Goal: Information Seeking & Learning: Learn about a topic

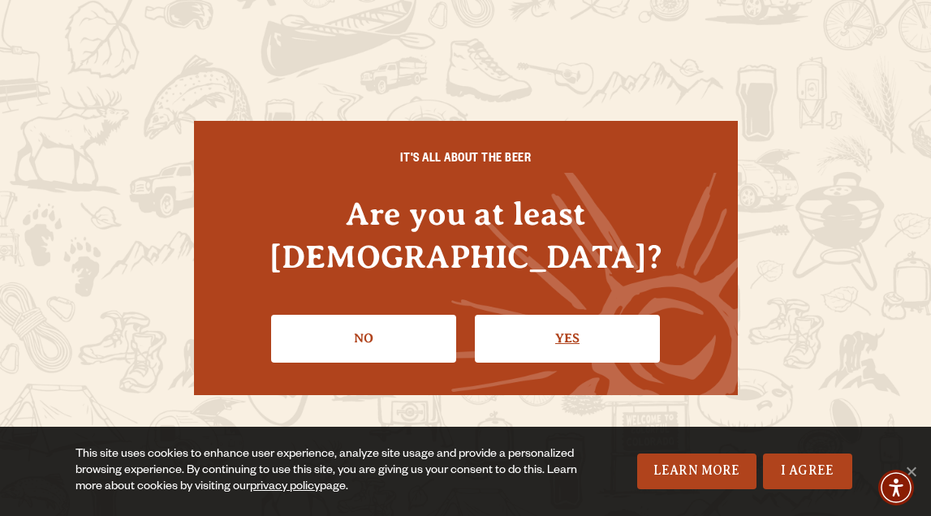
click at [536, 315] on link "Yes" at bounding box center [567, 338] width 185 height 47
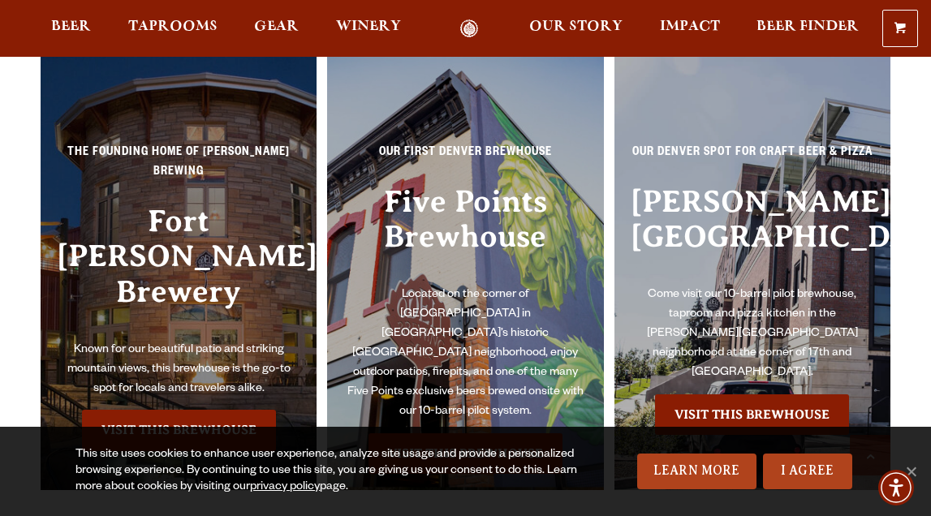
scroll to position [3256, 0]
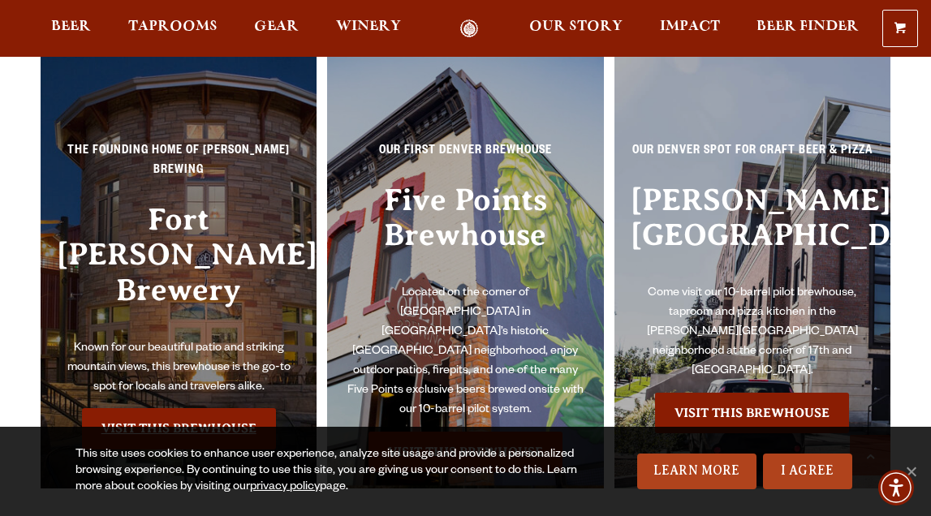
click at [184, 408] on link "Visit this Brewhouse" at bounding box center [179, 428] width 194 height 41
click at [179, 408] on link "Visit this Brewhouse" at bounding box center [179, 428] width 194 height 41
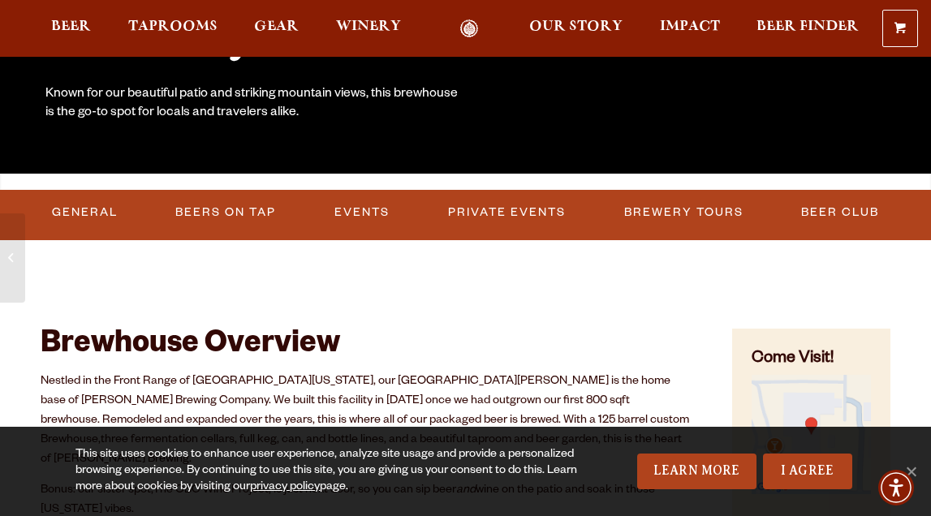
scroll to position [363, 0]
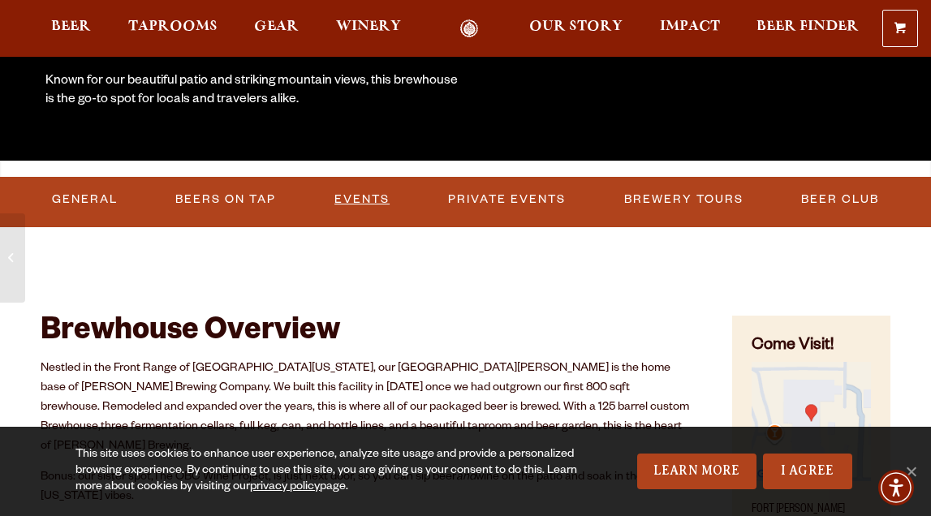
click at [357, 195] on link "Events" at bounding box center [362, 199] width 68 height 37
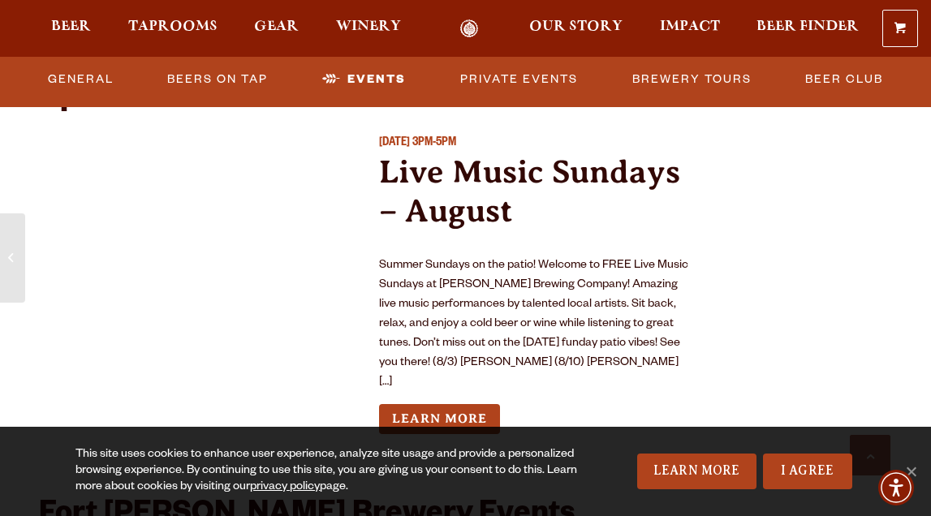
scroll to position [5980, 0]
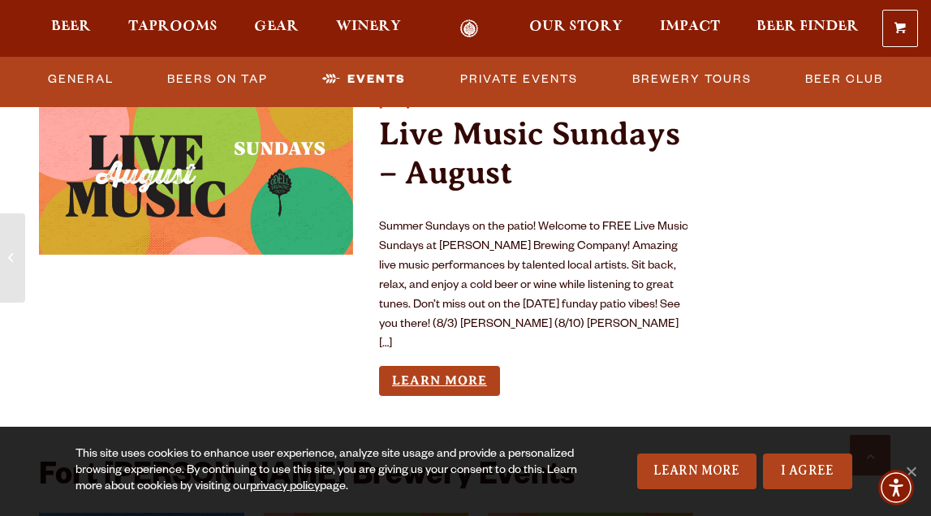
click at [458, 366] on link "Learn More" at bounding box center [439, 381] width 121 height 30
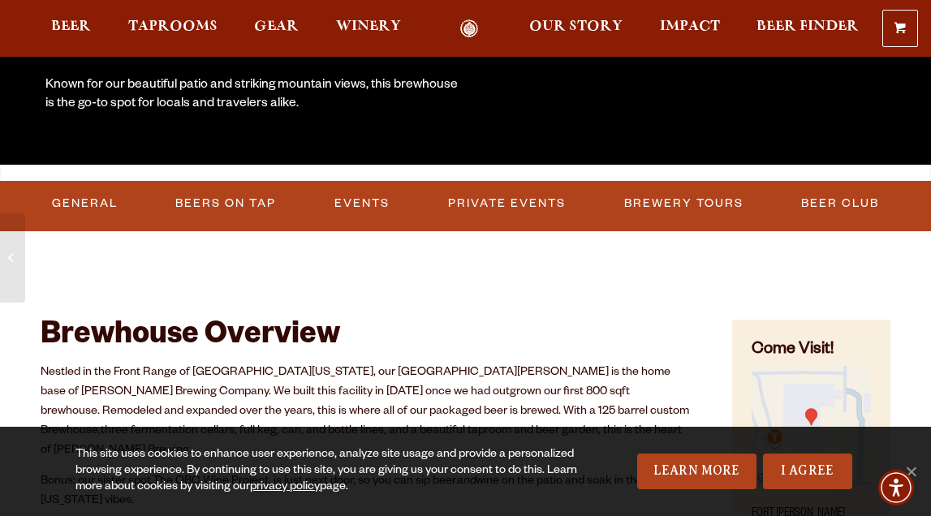
scroll to position [349, 0]
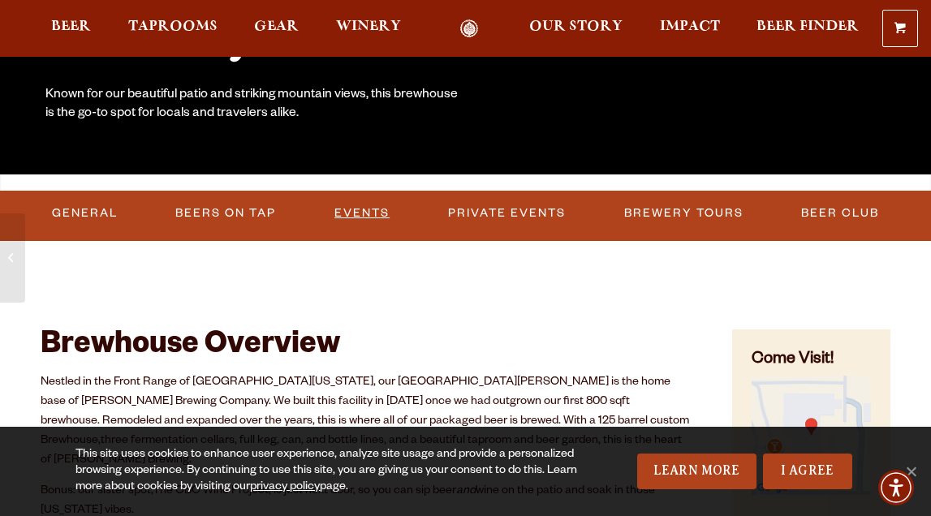
click at [364, 217] on link "Events" at bounding box center [362, 213] width 68 height 37
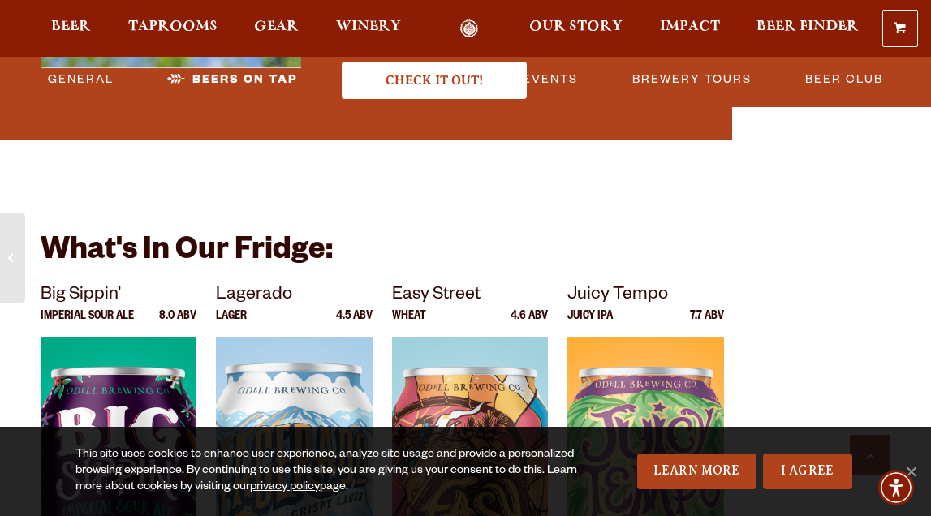
scroll to position [5194, 0]
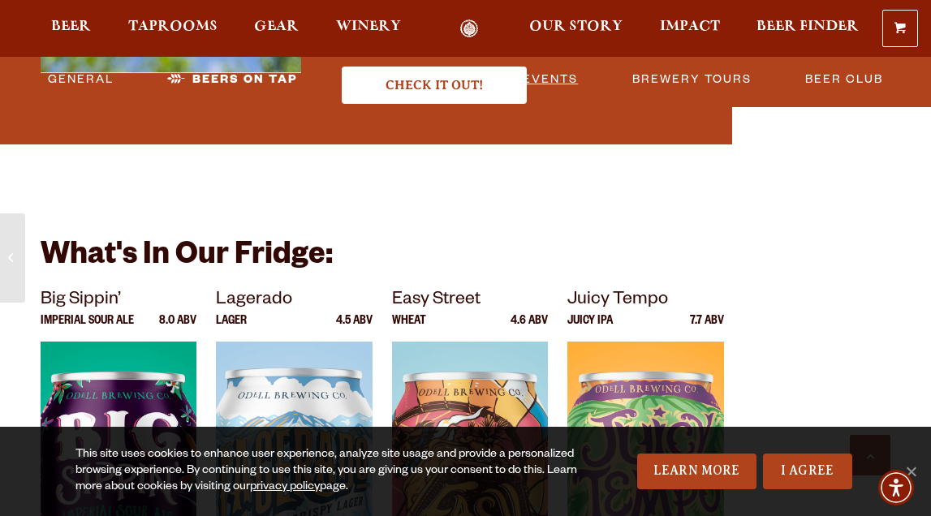
click at [502, 78] on link "Private Events" at bounding box center [519, 79] width 131 height 37
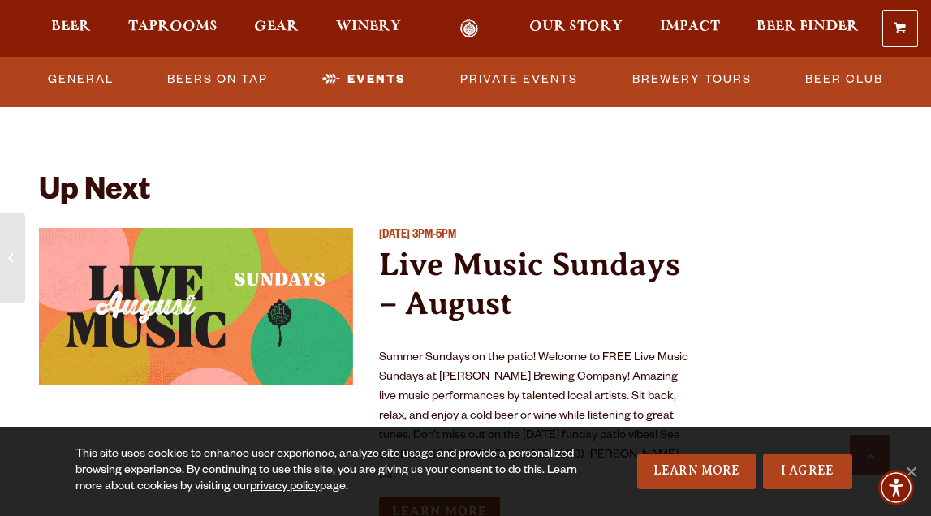
scroll to position [5818, 0]
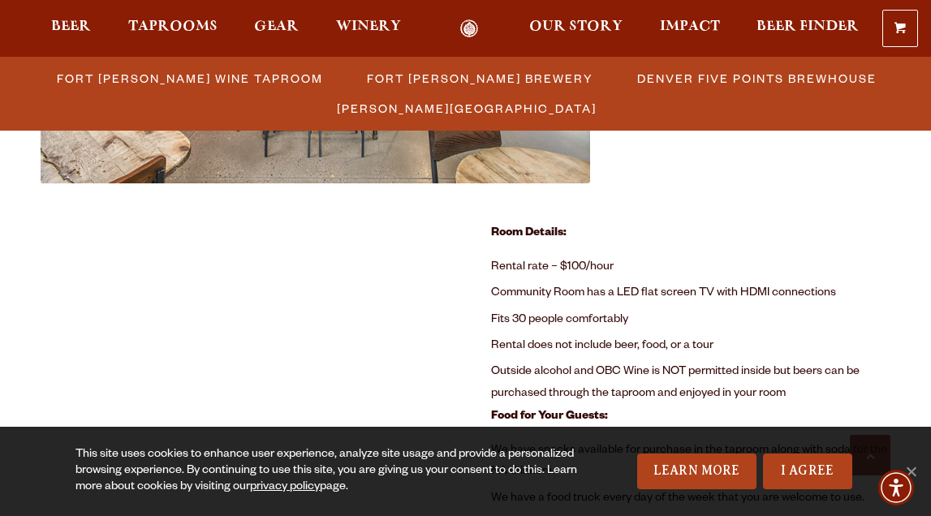
scroll to position [865, 0]
